Goal: Information Seeking & Learning: Check status

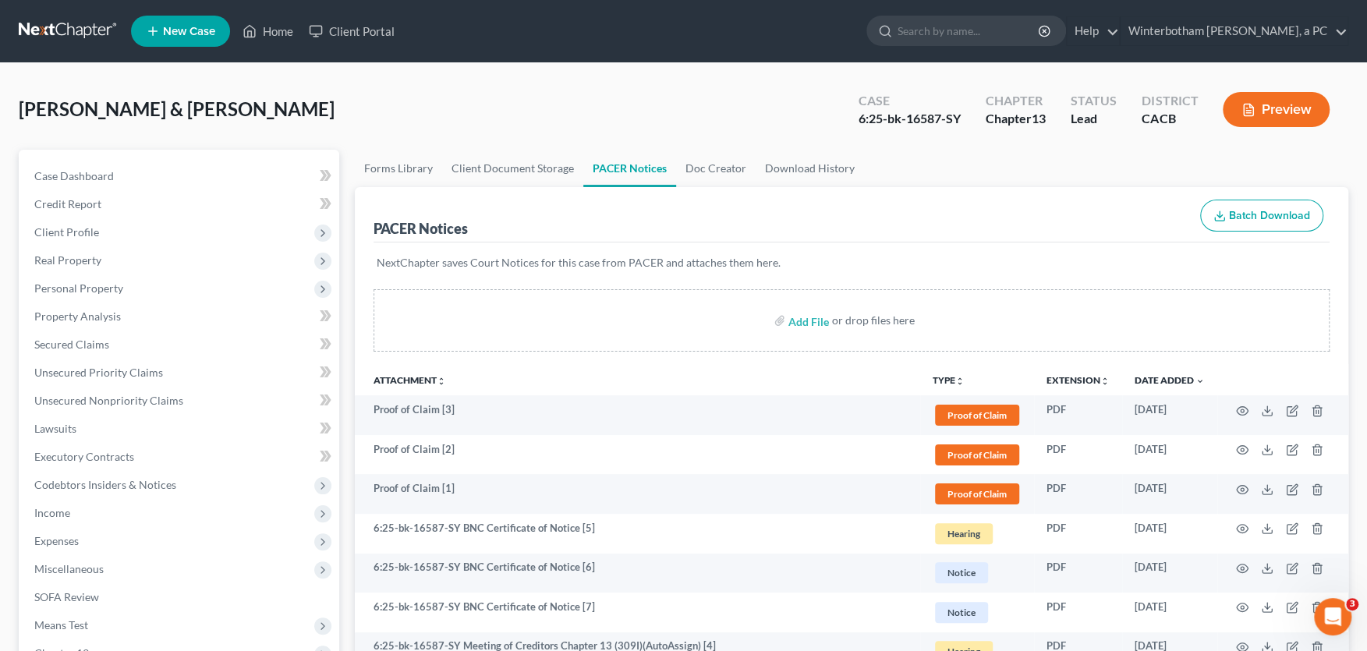
click at [931, 29] on input "search" at bounding box center [968, 30] width 143 height 29
type input "[PERSON_NAME]"
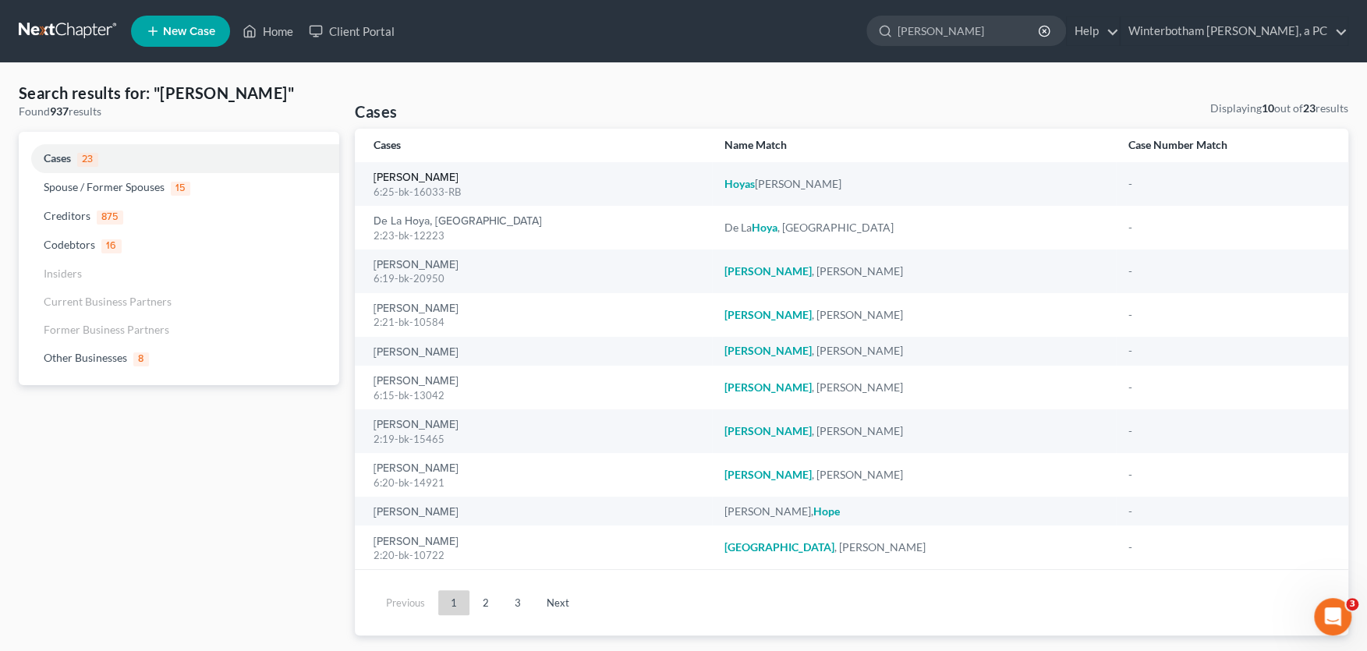
click at [408, 181] on link "[PERSON_NAME]" at bounding box center [415, 177] width 85 height 11
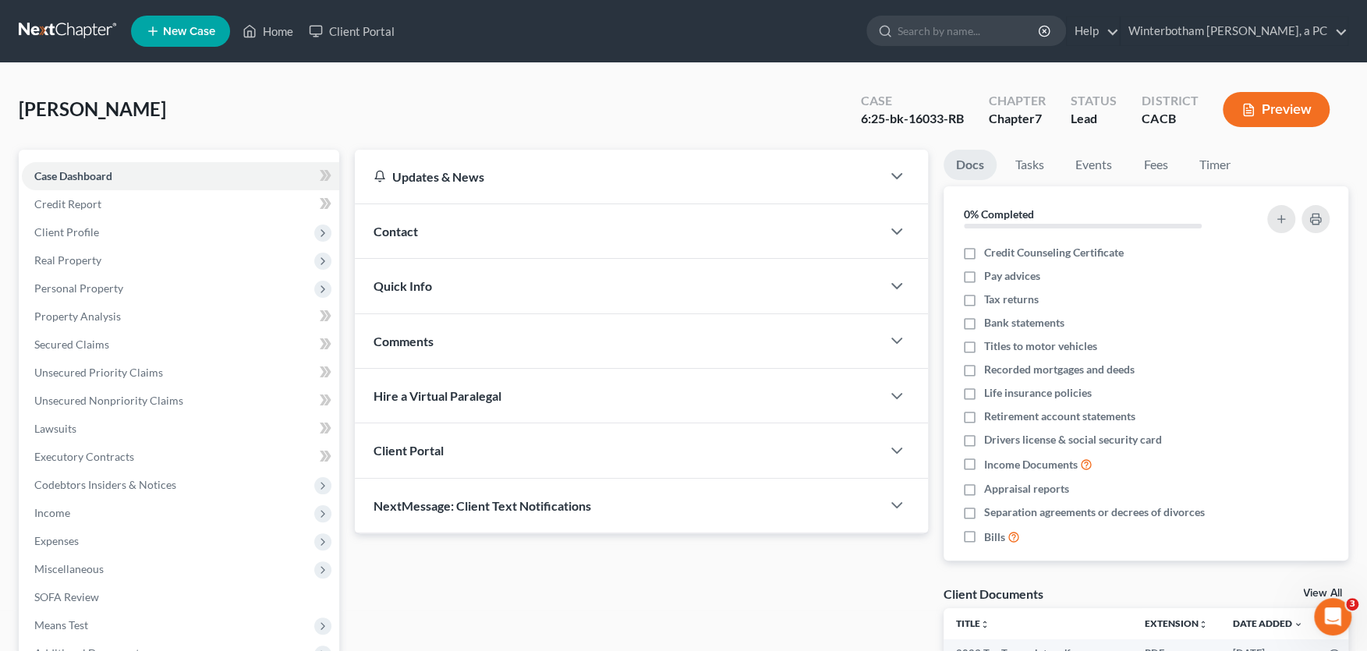
scroll to position [257, 0]
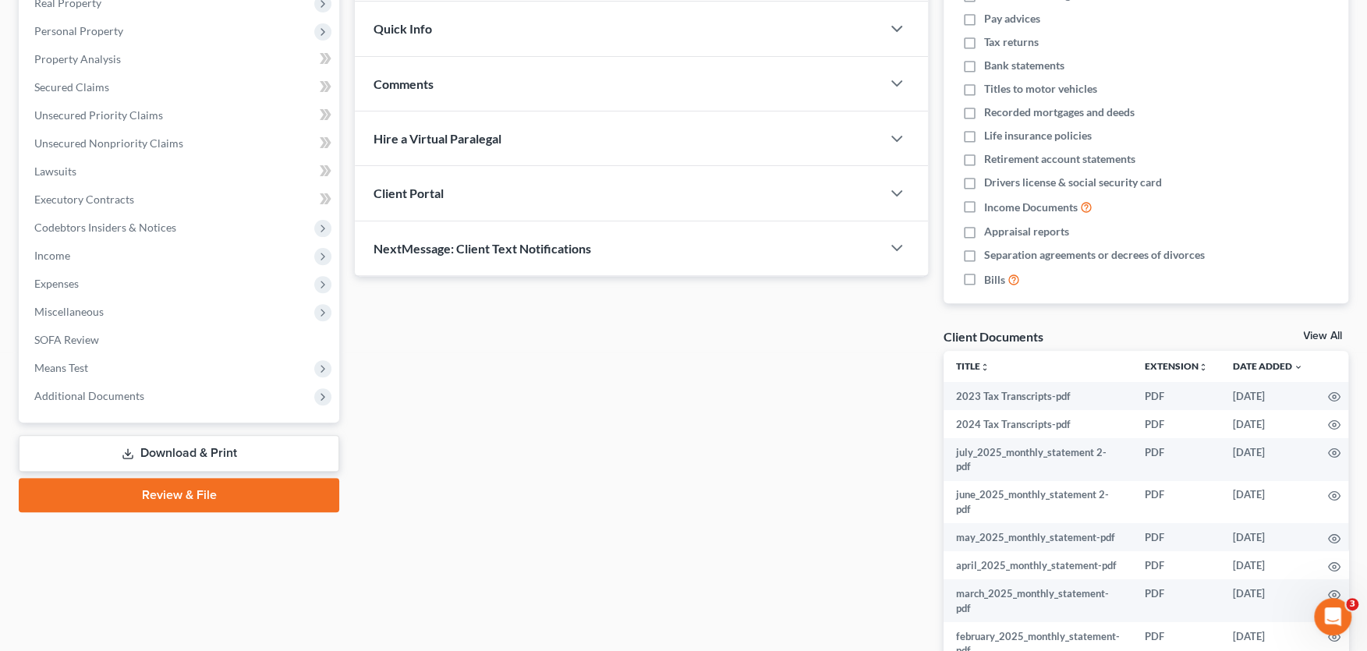
click at [91, 390] on span "Additional Documents" at bounding box center [89, 395] width 110 height 13
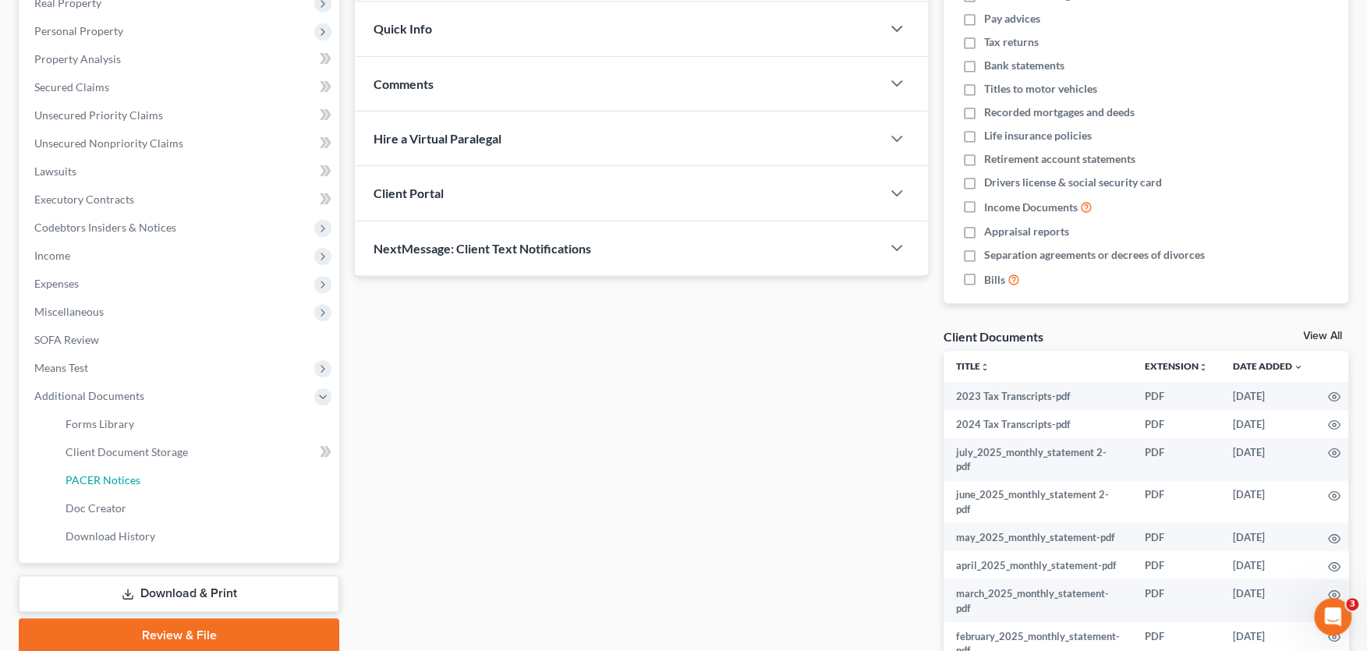
click at [128, 482] on span "PACER Notices" at bounding box center [102, 479] width 75 height 13
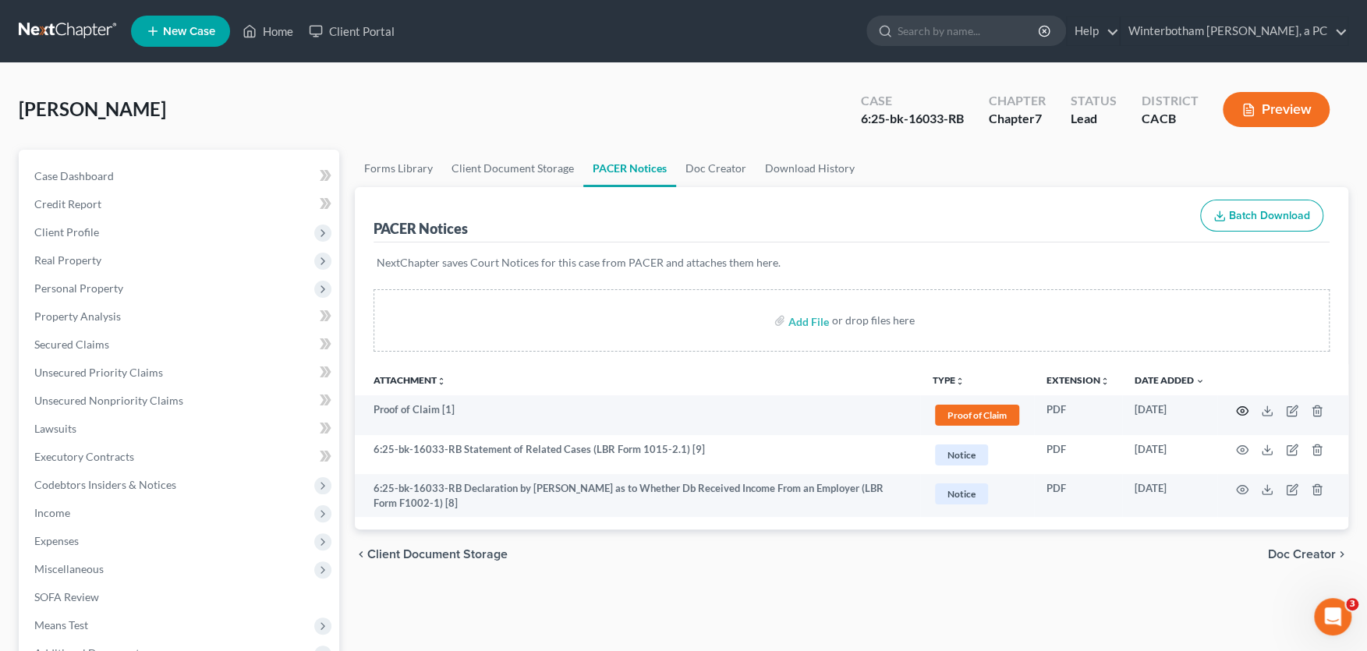
click at [1247, 408] on icon "button" at bounding box center [1242, 410] width 12 height 9
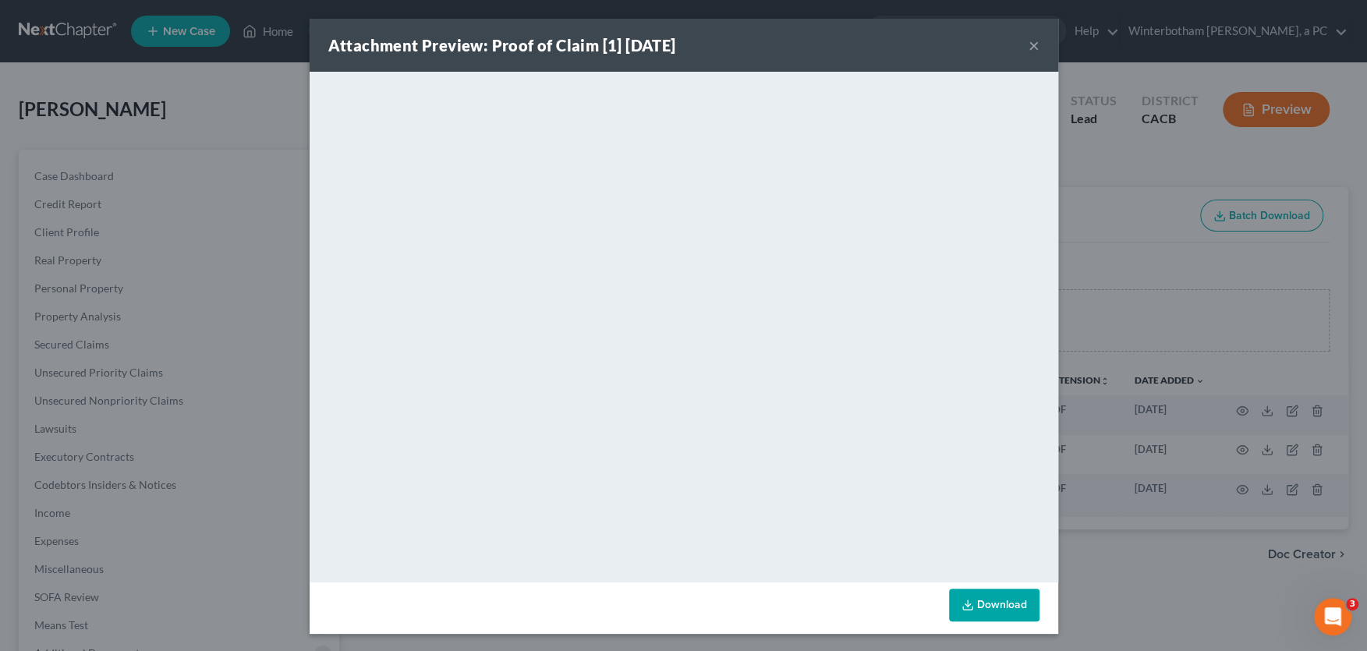
click at [1034, 43] on button "×" at bounding box center [1033, 45] width 11 height 19
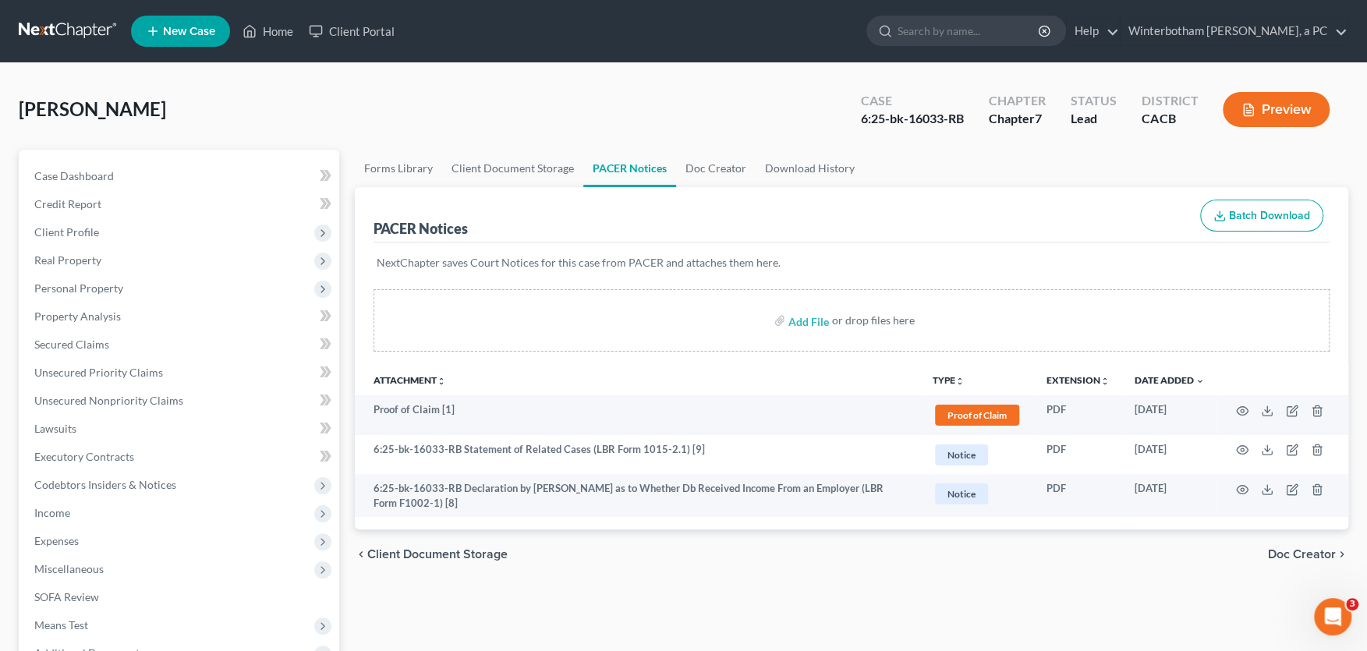
click at [997, 30] on input "search" at bounding box center [968, 30] width 143 height 29
type input "gonzales"
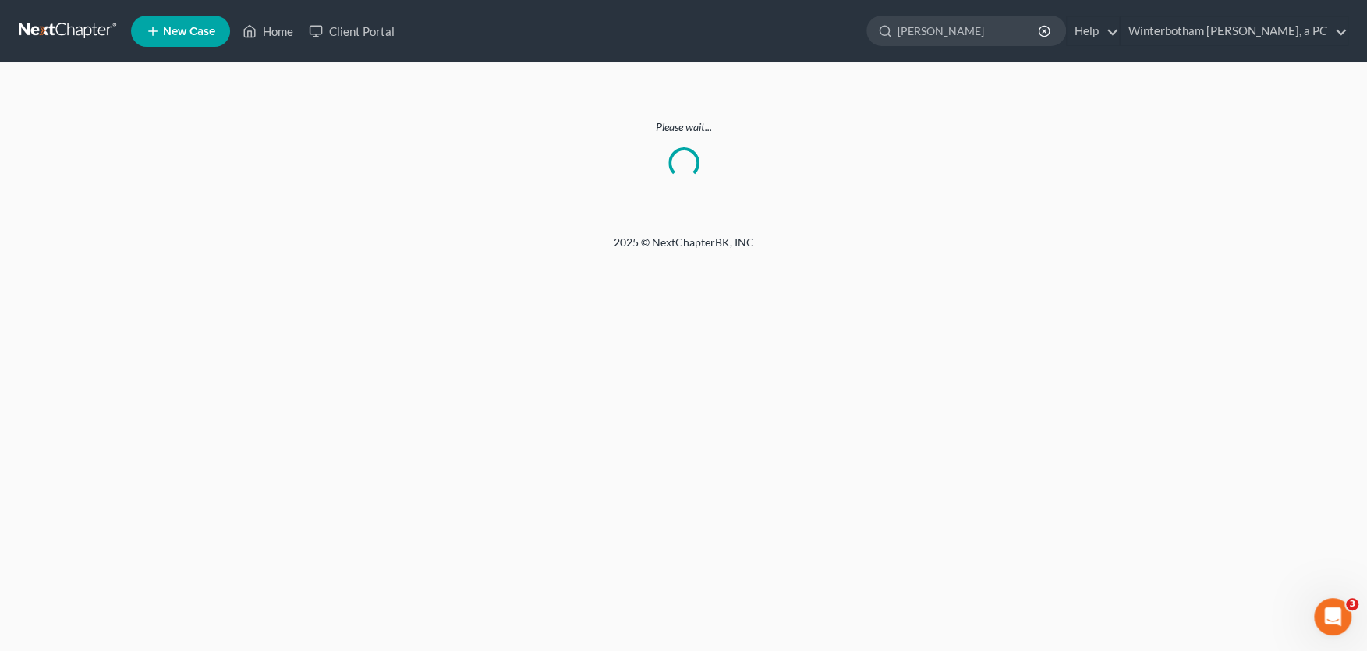
click at [74, 30] on link at bounding box center [69, 31] width 100 height 28
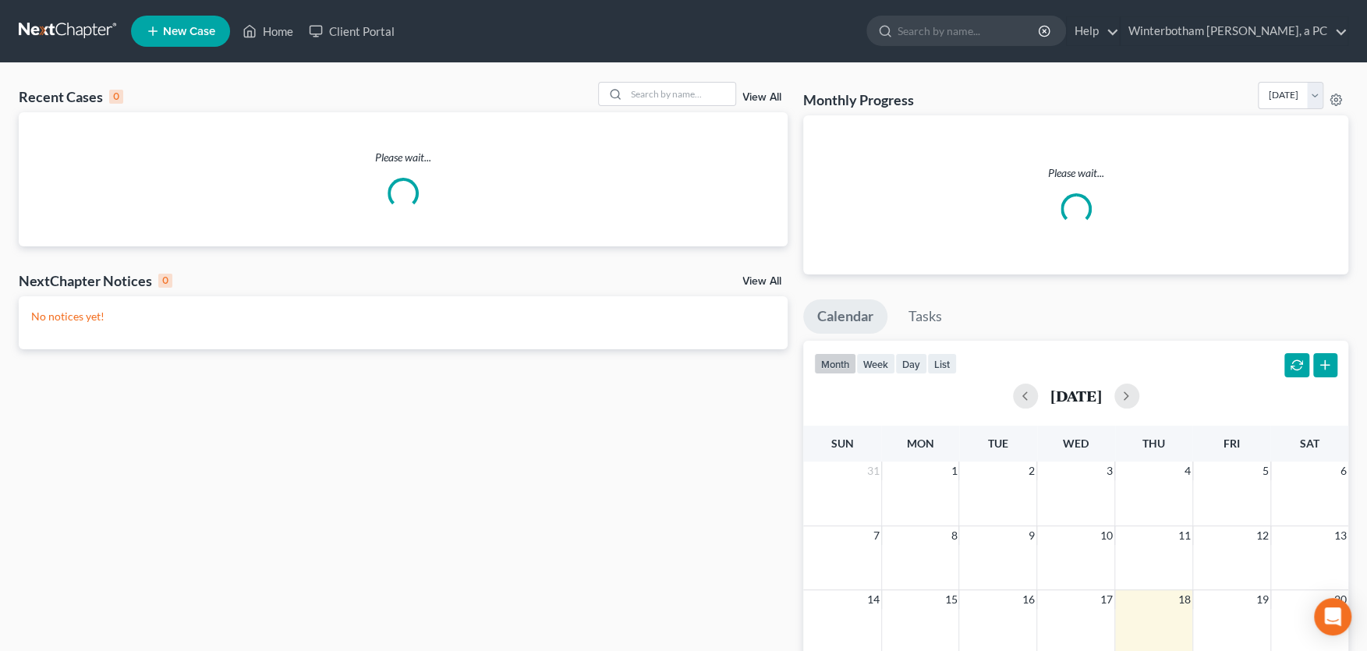
click at [949, 15] on ul "New Case Home Client Portal - No Result - See all results Or Press Enter... Hel…" at bounding box center [739, 31] width 1217 height 41
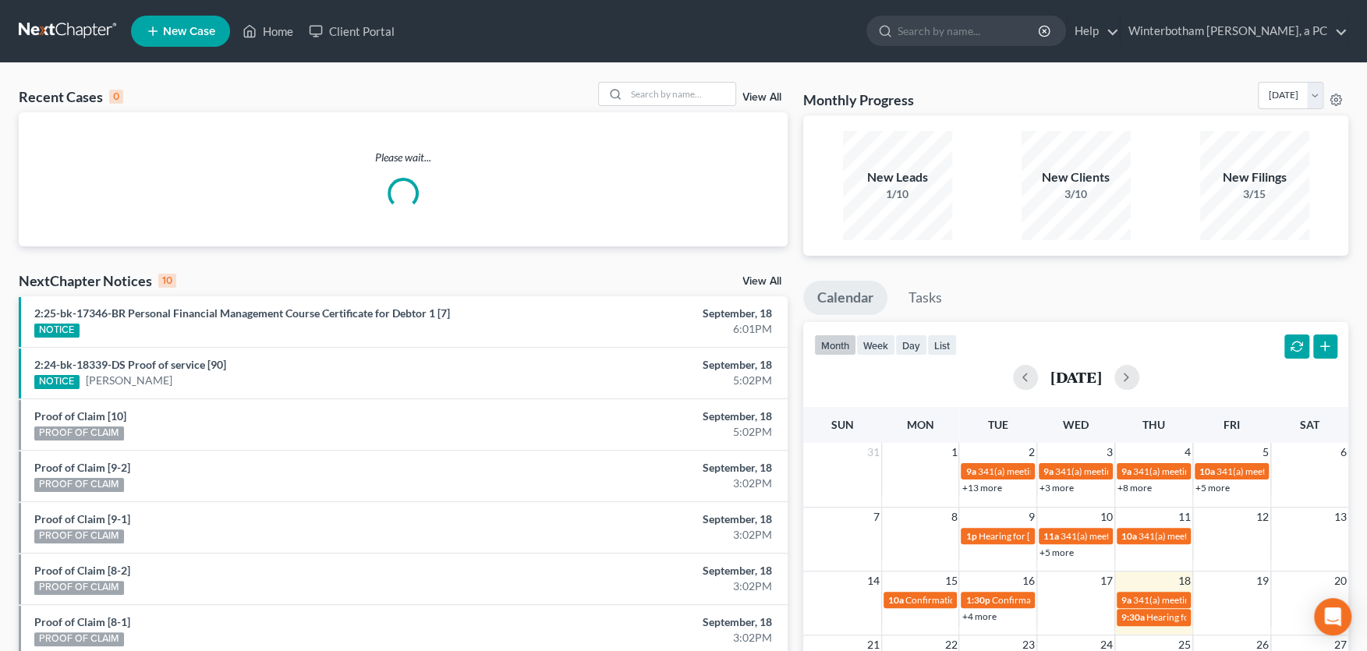
click at [948, 23] on input "search" at bounding box center [968, 30] width 143 height 29
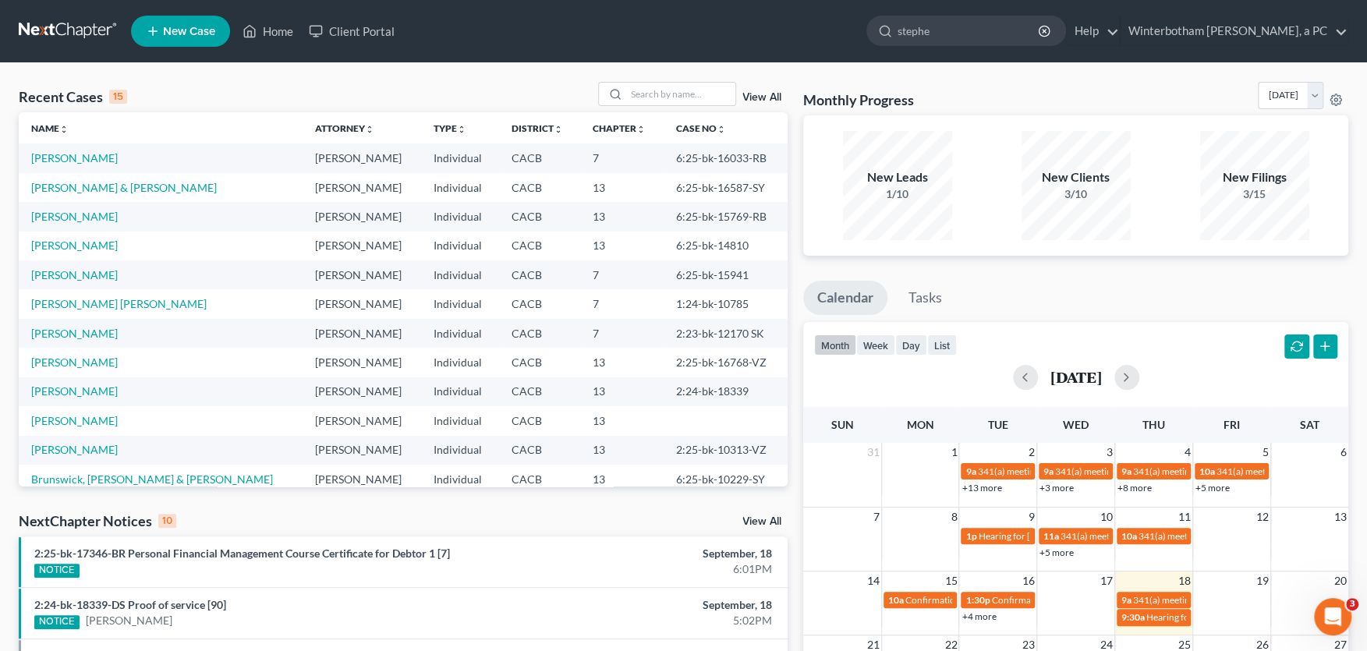
type input "stephen"
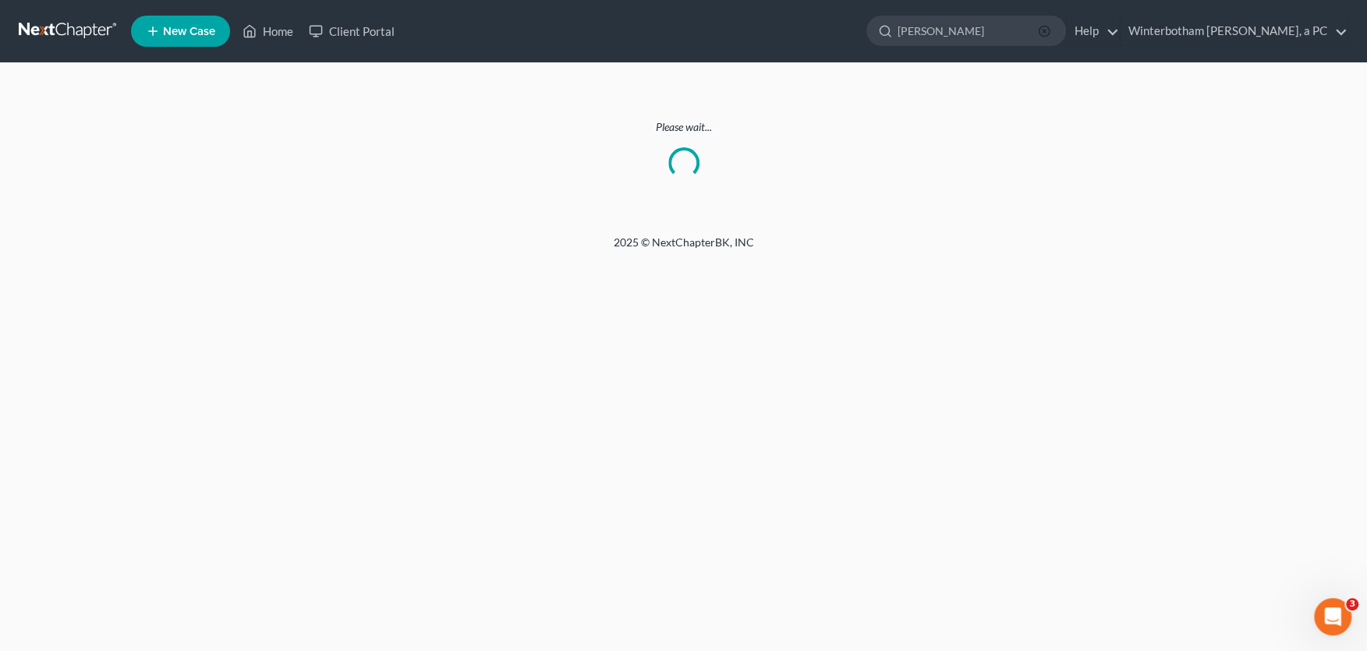
click at [1045, 30] on line "button" at bounding box center [1043, 31] width 3 height 3
click at [1013, 28] on input "search" at bounding box center [968, 30] width 143 height 29
click at [69, 34] on link at bounding box center [69, 31] width 100 height 28
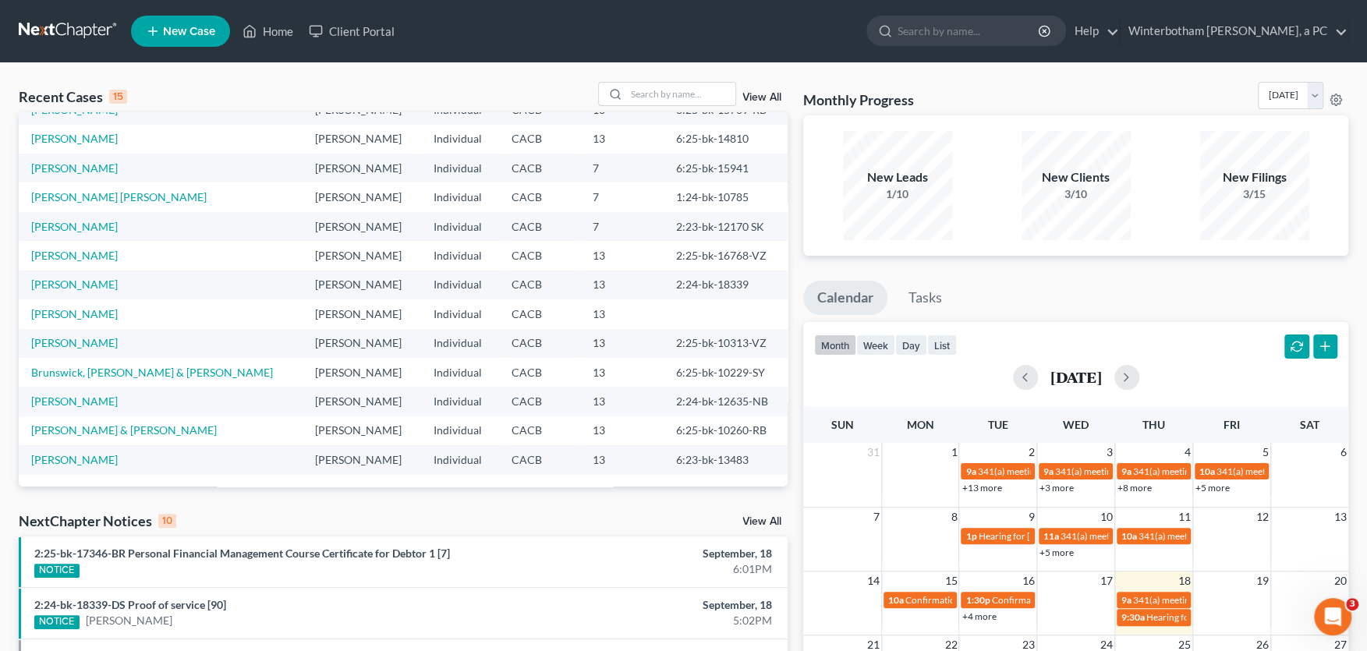
click at [754, 90] on div "View All" at bounding box center [693, 94] width 190 height 24
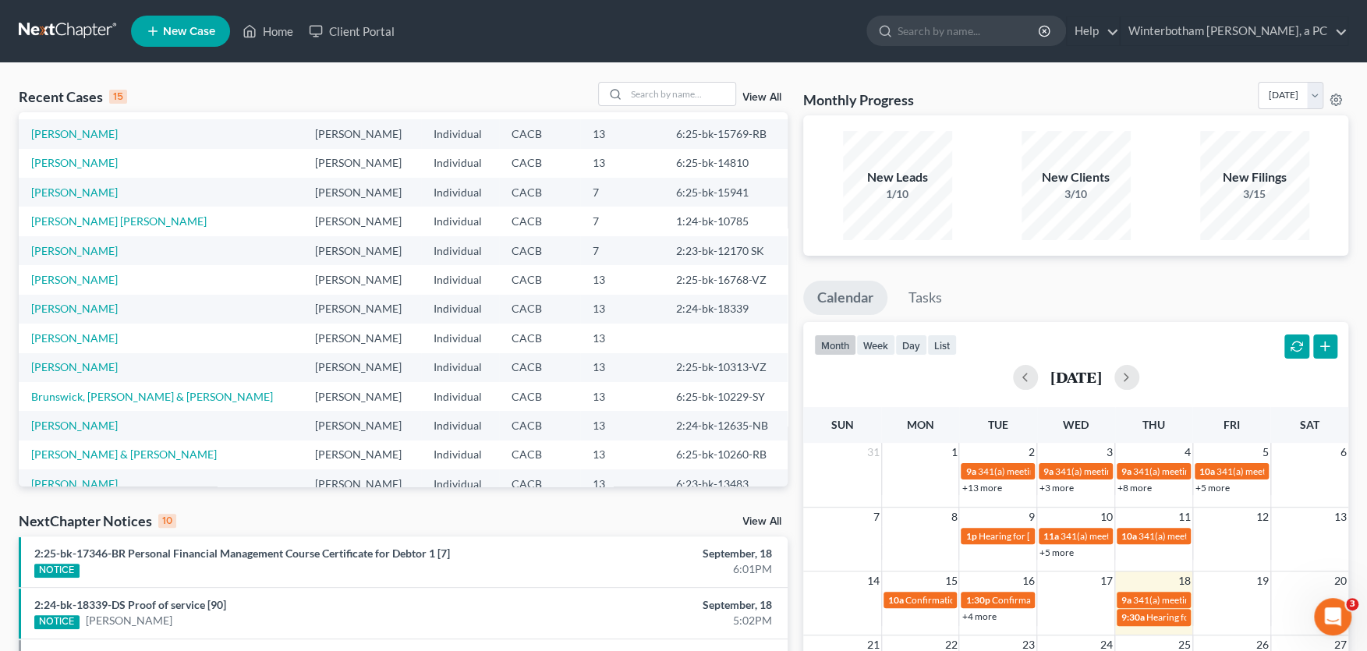
scroll to position [108, 0]
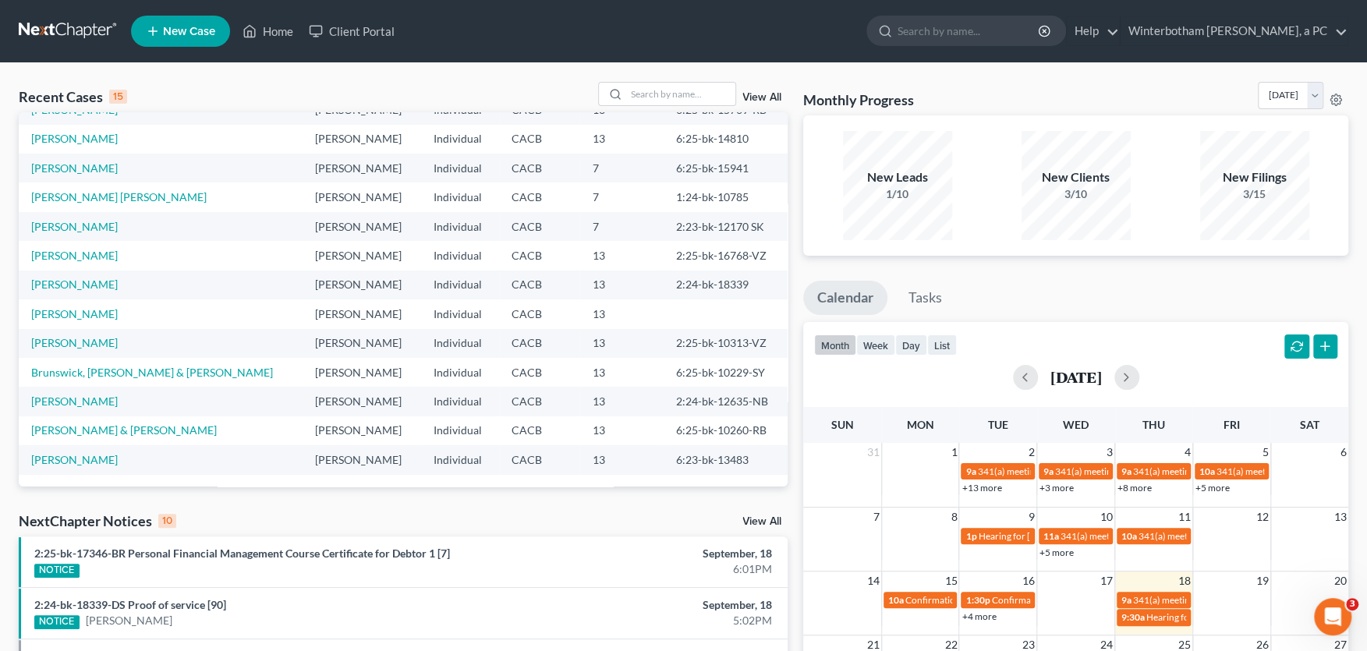
click at [759, 94] on link "View All" at bounding box center [761, 97] width 39 height 11
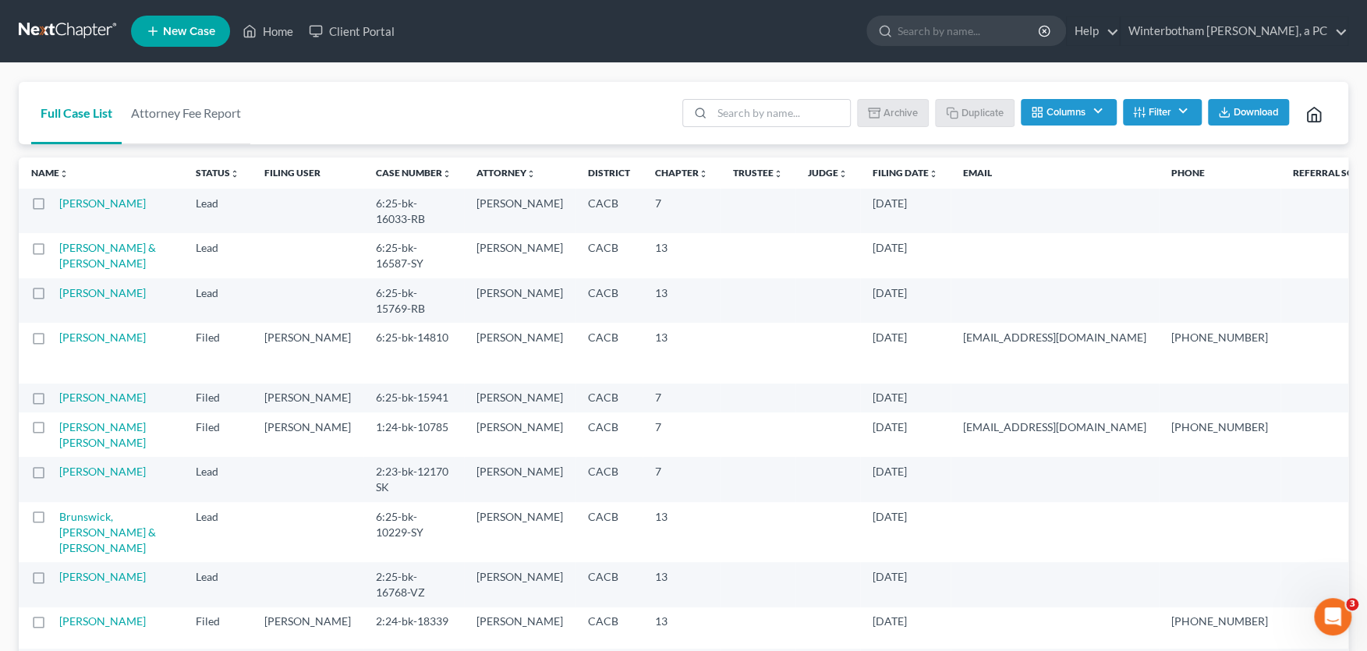
click at [950, 39] on input "search" at bounding box center [968, 30] width 143 height 29
type input "[PERSON_NAME]"
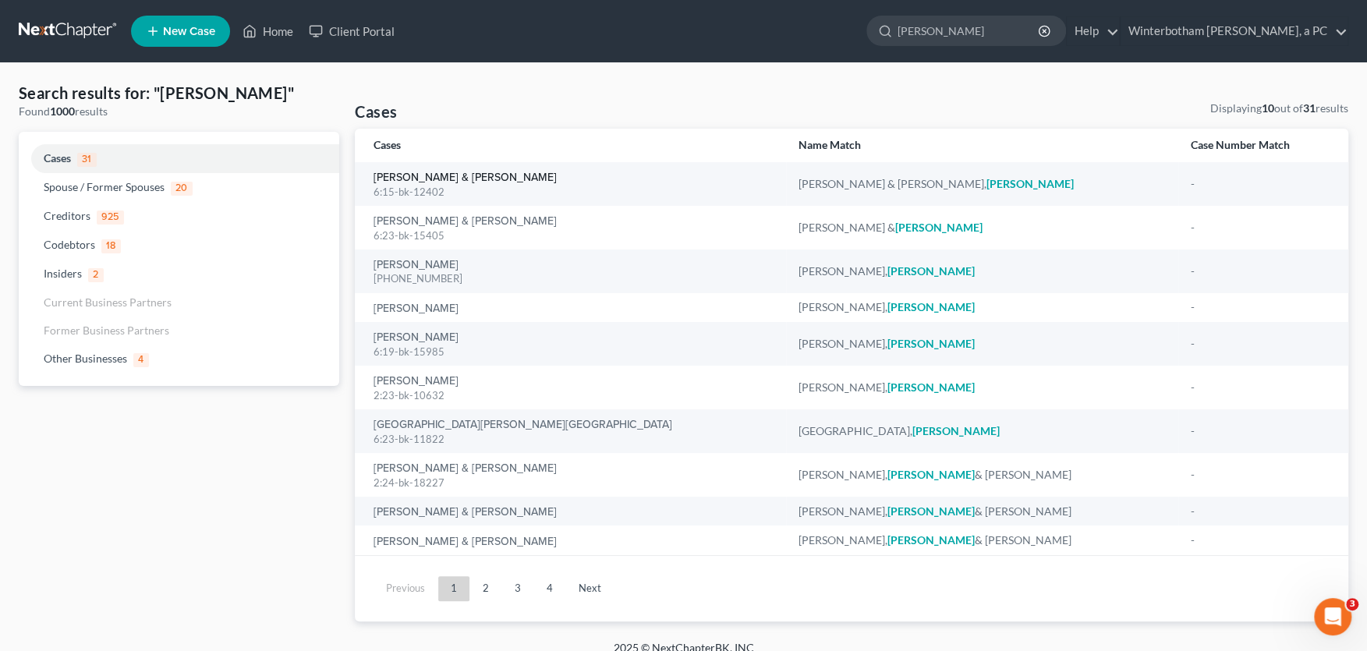
click at [453, 175] on link "[PERSON_NAME] & [PERSON_NAME]" at bounding box center [464, 177] width 183 height 11
click at [430, 175] on link "[PERSON_NAME] & [PERSON_NAME]" at bounding box center [464, 177] width 183 height 11
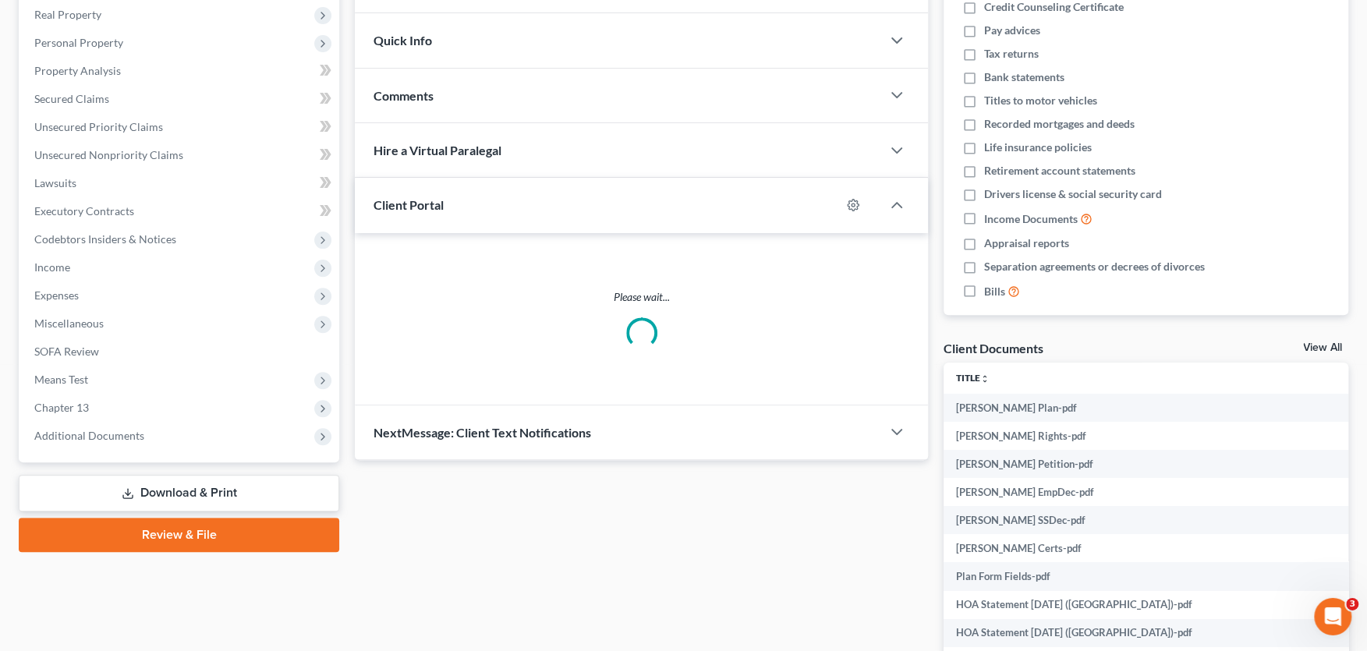
scroll to position [257, 0]
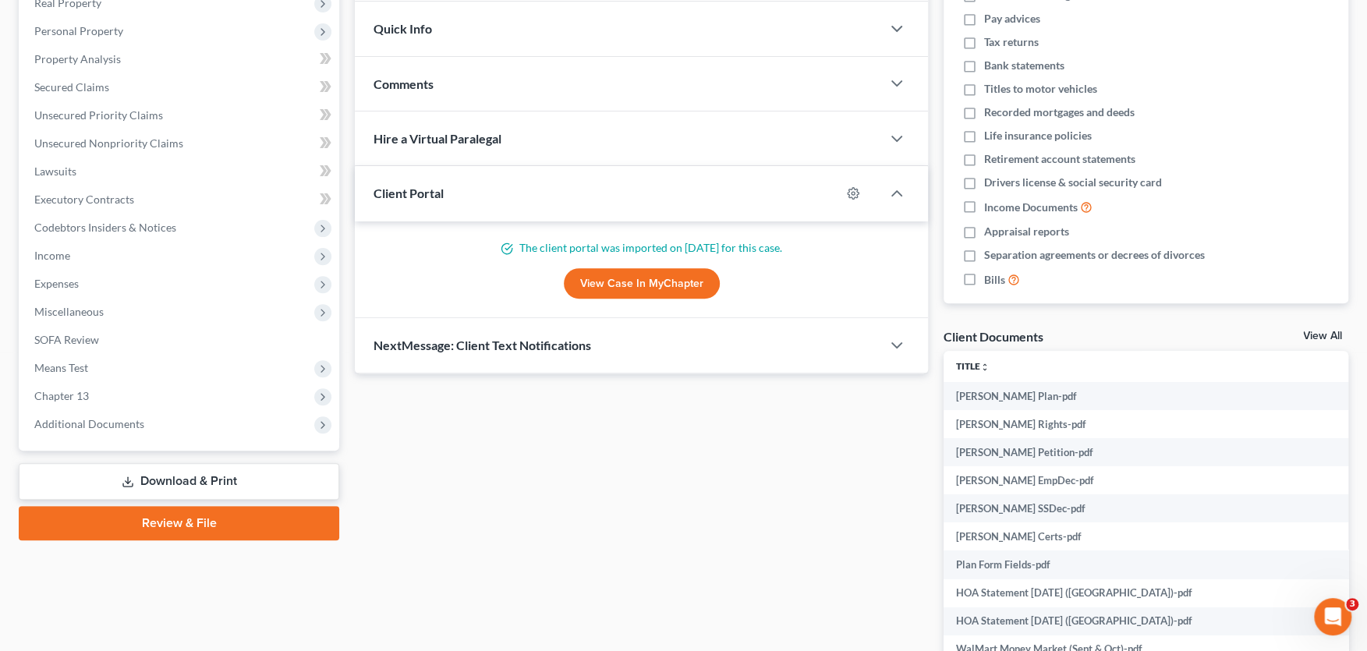
click at [108, 422] on span "Additional Documents" at bounding box center [89, 423] width 110 height 13
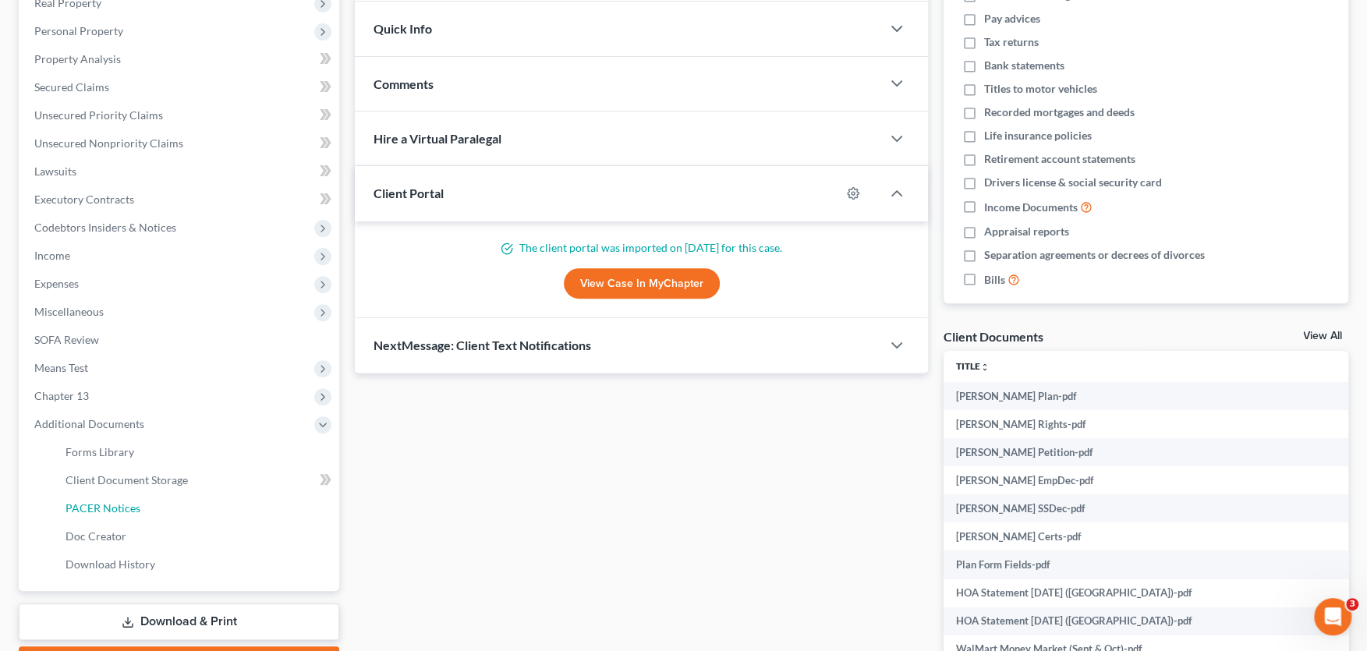
click at [108, 504] on span "PACER Notices" at bounding box center [102, 507] width 75 height 13
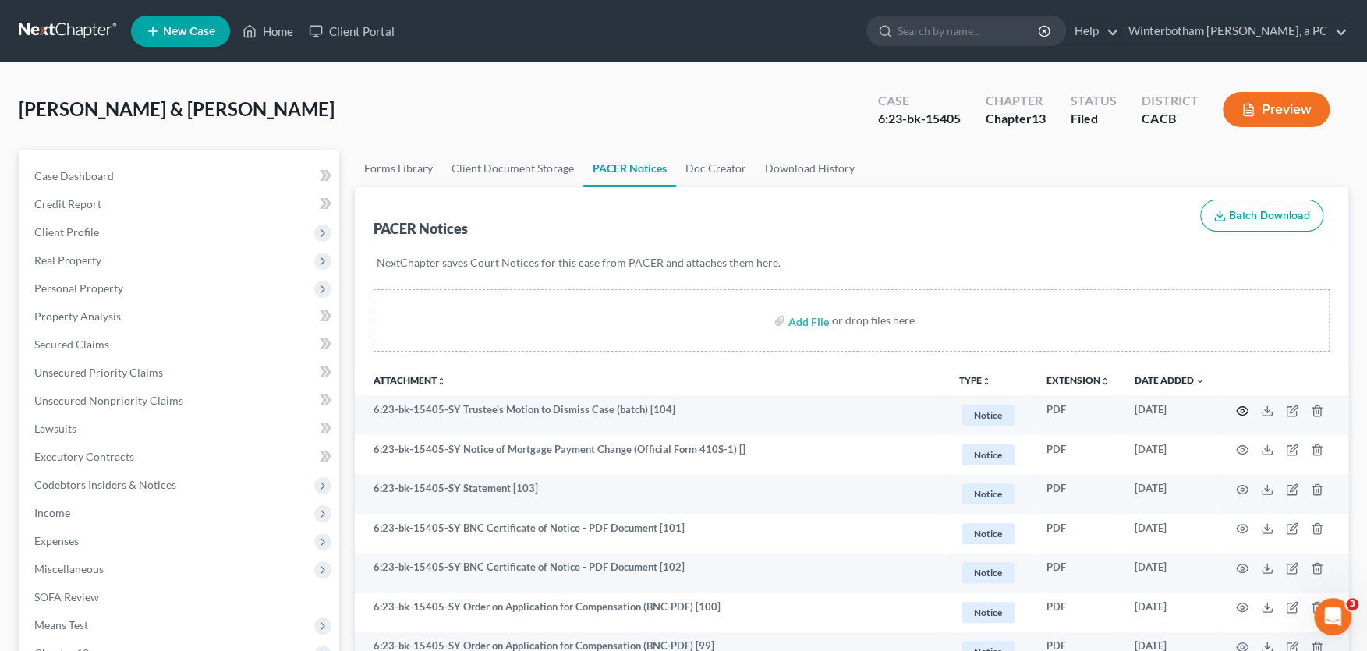
click at [1243, 408] on icon "button" at bounding box center [1242, 411] width 12 height 12
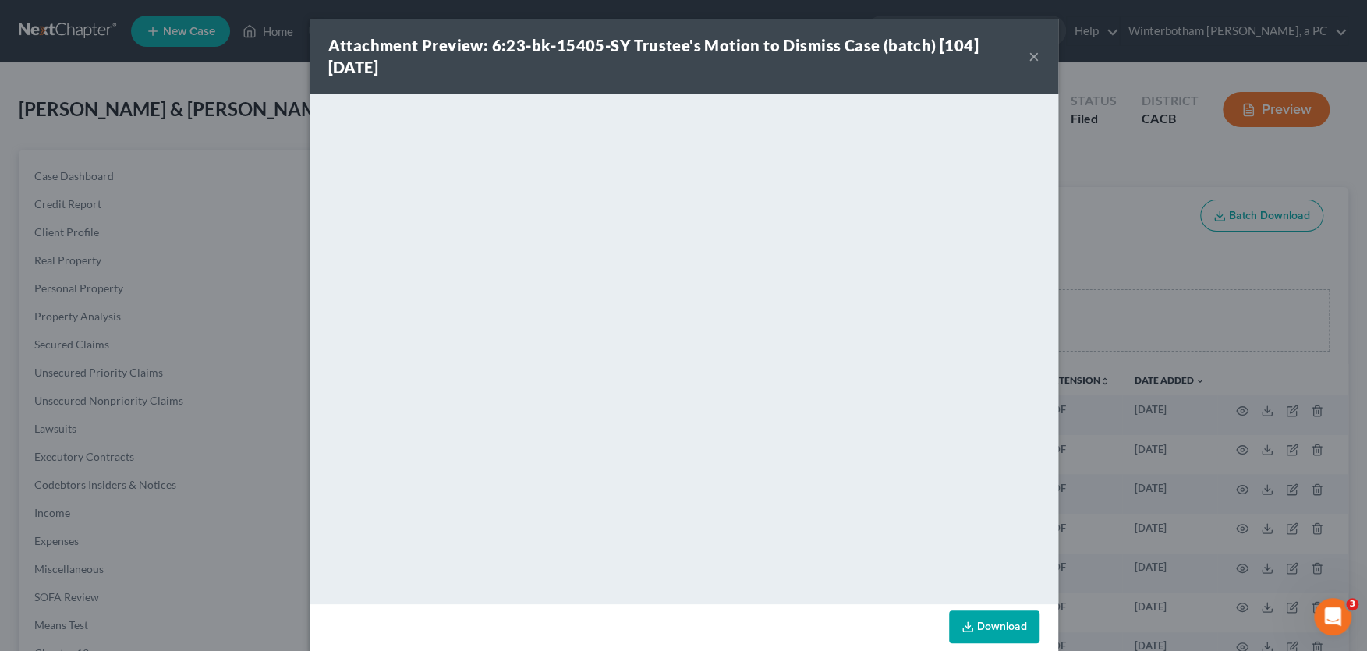
click at [1034, 54] on button "×" at bounding box center [1033, 56] width 11 height 19
